Goal: Task Accomplishment & Management: Manage account settings

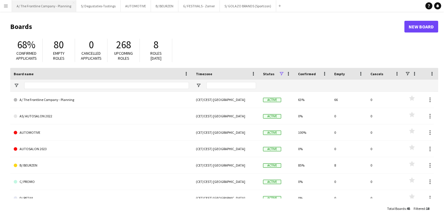
click at [45, 11] on button "A/ The Frontline Company - Planning Close" at bounding box center [44, 5] width 64 height 11
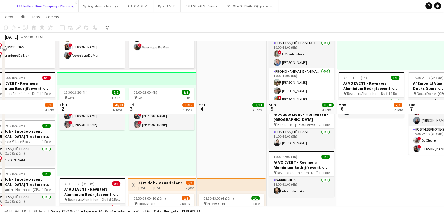
scroll to position [167, 0]
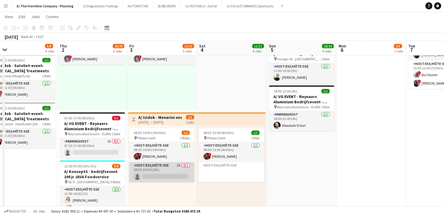
click at [164, 164] on app-card-role "Host-ess/Hôte-sse 2A 0/1 08:30-18:30 (10h) single-neutral-actions" at bounding box center [161, 172] width 65 height 20
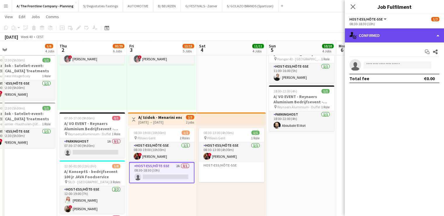
click at [380, 41] on div "single-neutral-actions-check-2 Confirmed" at bounding box center [394, 35] width 99 height 14
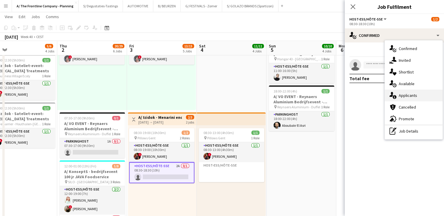
click at [403, 97] on span "Applicants" at bounding box center [408, 95] width 18 height 5
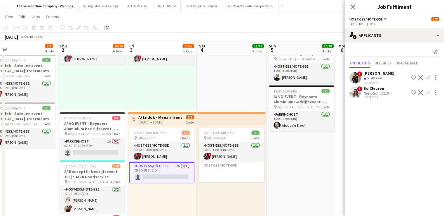
click at [413, 77] on app-icon "Shortlist crew" at bounding box center [413, 77] width 5 height 5
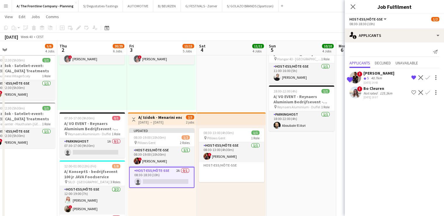
click at [413, 77] on app-icon "Remove crew from shortlist" at bounding box center [413, 77] width 5 height 5
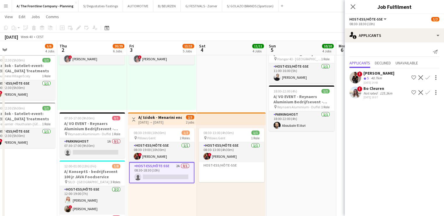
click at [428, 76] on app-icon "Confirm" at bounding box center [427, 77] width 5 height 5
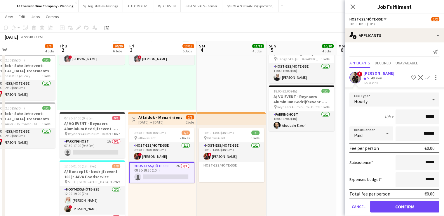
drag, startPoint x: 422, startPoint y: 116, endPoint x: 431, endPoint y: 113, distance: 9.8
click at [431, 113] on input "*****" at bounding box center [418, 116] width 44 height 15
type input "**"
type input "***"
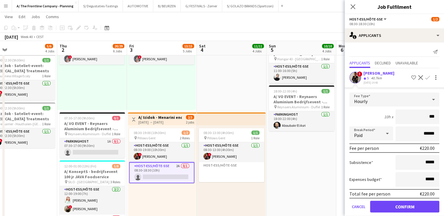
click at [359, 135] on span "Paid" at bounding box center [358, 135] width 8 height 6
click at [362, 165] on span "Unpaid" at bounding box center [370, 164] width 32 height 6
click at [418, 131] on input "******" at bounding box center [418, 133] width 44 height 15
type input "*******"
click at [397, 206] on button "Confirm" at bounding box center [404, 206] width 69 height 12
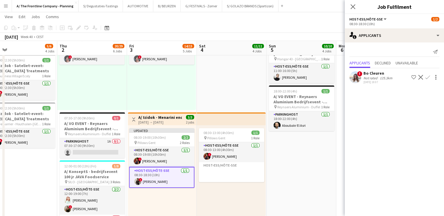
click at [300, 169] on app-date-cell "07:00-11:00 (4h) 1/1 A/ VO EVENT - Reynaers Aluminium Bedrijfsevent - PARKING L…" at bounding box center [302, 155] width 70 height 514
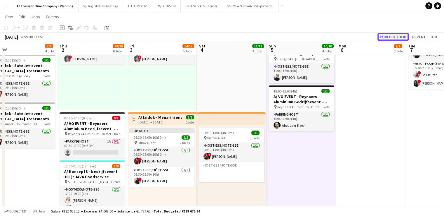
click at [392, 35] on button "Publish 1 job" at bounding box center [393, 37] width 31 height 8
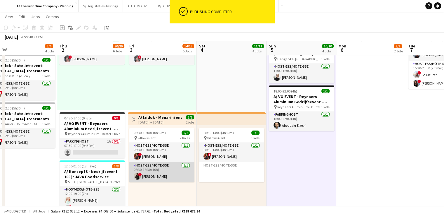
click at [156, 172] on app-card-role "Host-ess/Hôte-sse [DATE] 08:30-18:30 (10h) ! [PERSON_NAME]" at bounding box center [161, 172] width 65 height 20
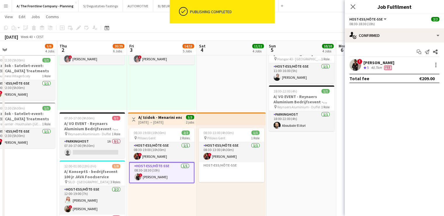
click at [379, 70] on div "! [PERSON_NAME] Esalo Crew rating 5 40.7km Fee" at bounding box center [394, 65] width 99 height 12
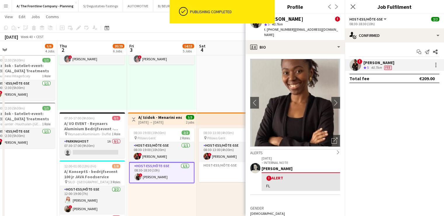
click at [292, 18] on div "[PERSON_NAME]" at bounding box center [283, 18] width 39 height 5
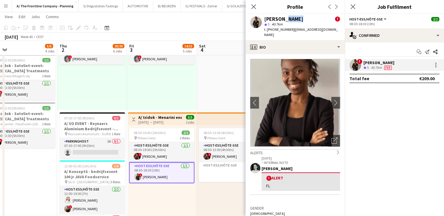
click at [292, 18] on div "[PERSON_NAME]" at bounding box center [283, 18] width 39 height 5
copy div "[PERSON_NAME]"
drag, startPoint x: 267, startPoint y: 28, endPoint x: 288, endPoint y: 32, distance: 20.6
click at [288, 32] on div "[PERSON_NAME] ! star 5 40.7km t. [PHONE_NUMBER] | [EMAIL_ADDRESS][DOMAIN_NAME]" at bounding box center [295, 27] width 99 height 26
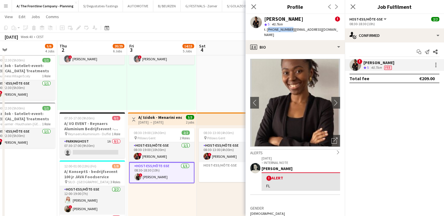
copy span "[PHONE_NUMBER]"
click at [438, 65] on div at bounding box center [435, 64] width 7 height 7
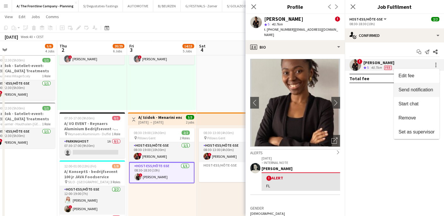
click at [413, 87] on span "Send notification" at bounding box center [416, 89] width 34 height 5
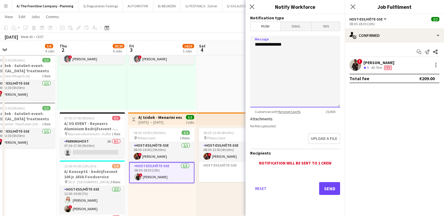
click at [298, 60] on textarea "**********" at bounding box center [295, 72] width 90 height 72
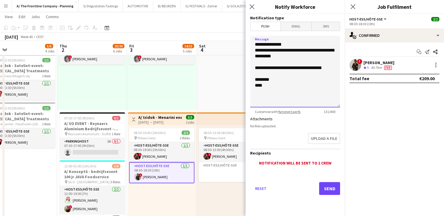
type textarea "**********"
click at [331, 187] on button "Send" at bounding box center [329, 188] width 21 height 13
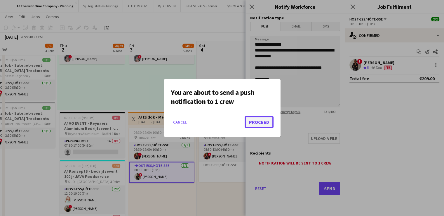
click at [258, 120] on button "Proceed" at bounding box center [259, 122] width 29 height 12
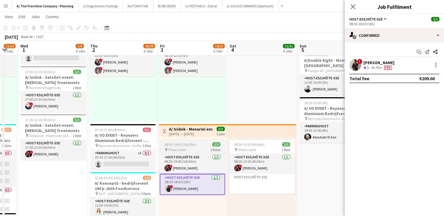
scroll to position [0, 120]
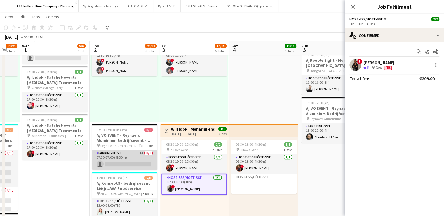
click at [132, 161] on app-card-role "Parkinghost 1A 0/1 07:30-17:00 (9h30m) single-neutral-actions" at bounding box center [124, 160] width 65 height 20
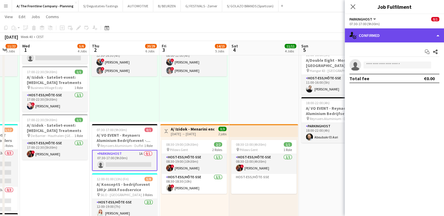
click at [389, 31] on div "single-neutral-actions-check-2 Confirmed" at bounding box center [394, 35] width 99 height 14
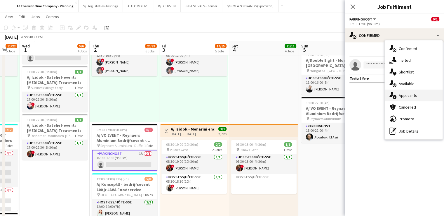
click at [407, 93] on span "Applicants" at bounding box center [408, 95] width 18 height 5
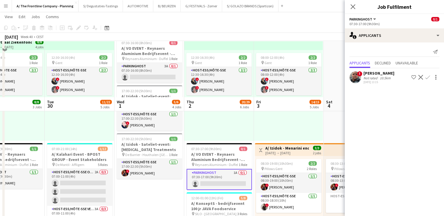
scroll to position [197, 0]
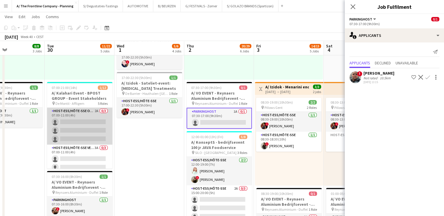
click at [84, 123] on app-card-role "Host-ess/Hôte-sse Onthaal-Accueill 2A 0/3 07:00-11:00 (4h) single-neutral-actio…" at bounding box center [79, 125] width 65 height 37
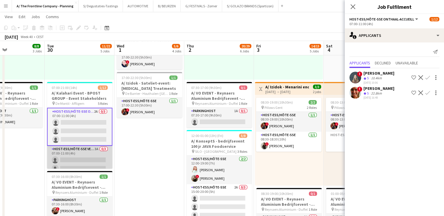
click at [72, 159] on app-card-role "Host-ess/Hôte-sse Vestiaire 3A 0/3 07:00-11:00 (4h) single-neutral-actions sing…" at bounding box center [79, 163] width 65 height 37
